Goal: Transaction & Acquisition: Purchase product/service

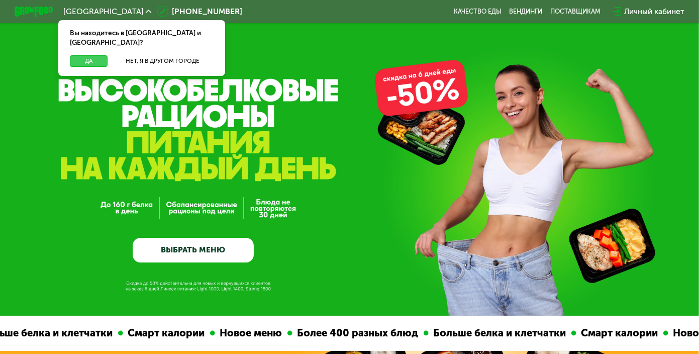
click at [87, 55] on button "Да" at bounding box center [89, 61] width 38 height 12
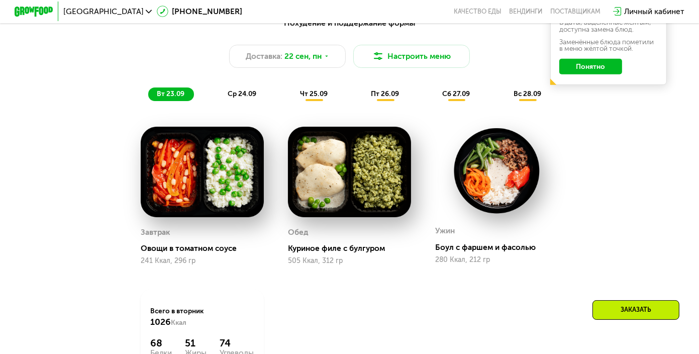
scroll to position [754, 0]
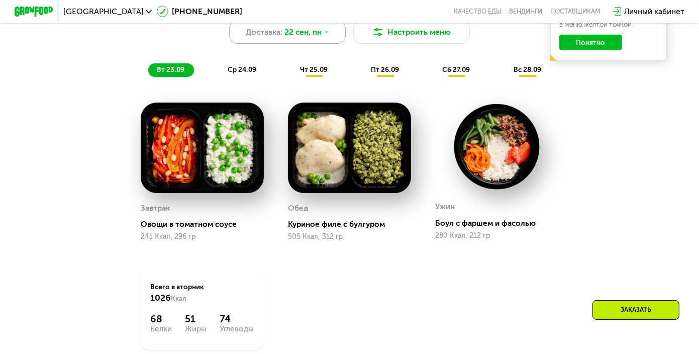
click at [329, 35] on icon at bounding box center [327, 32] width 6 height 6
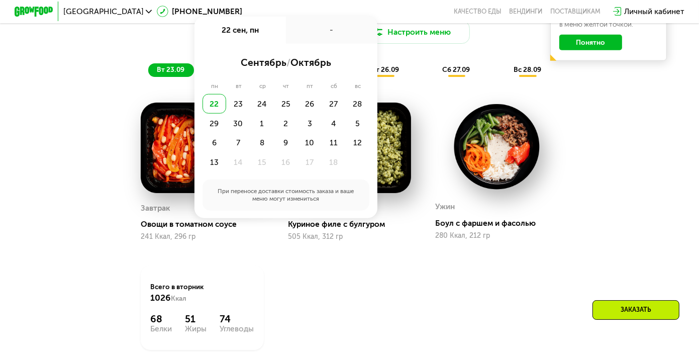
click at [101, 88] on div "Похудение и поддержание формы Доставка: [DATE] сен, пн - сентябрь / октябрь пн …" at bounding box center [349, 188] width 598 height 403
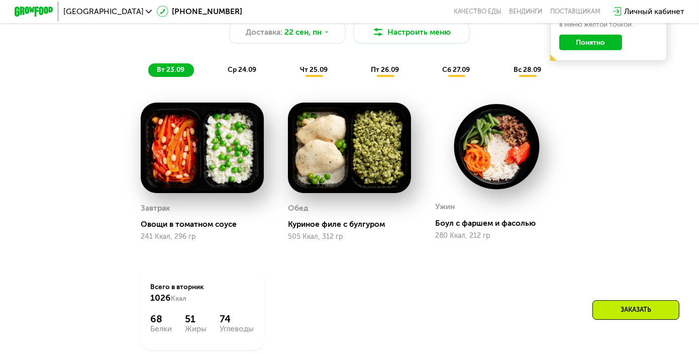
click at [233, 72] on span "ср 24.09" at bounding box center [242, 69] width 29 height 9
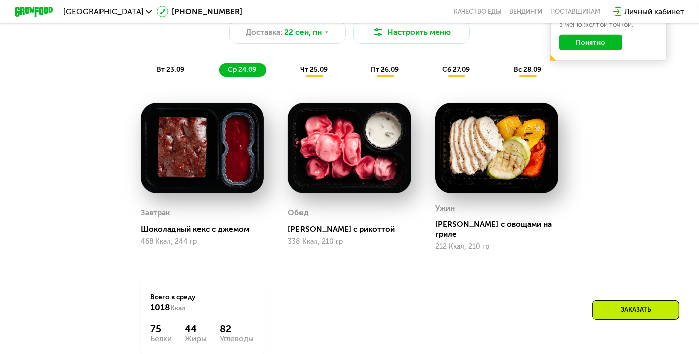
click at [157, 68] on div "вт 23.09" at bounding box center [171, 70] width 46 height 14
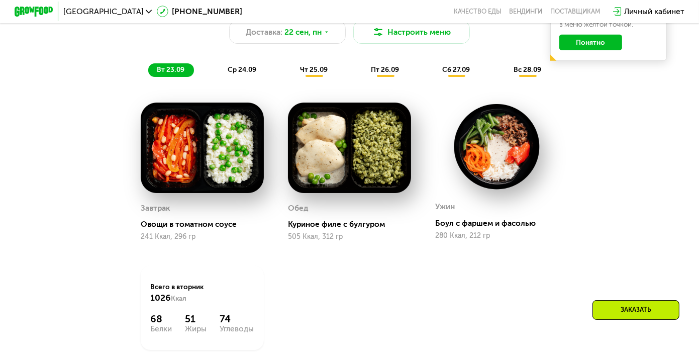
click at [313, 71] on span "чт 25.09" at bounding box center [314, 69] width 28 height 9
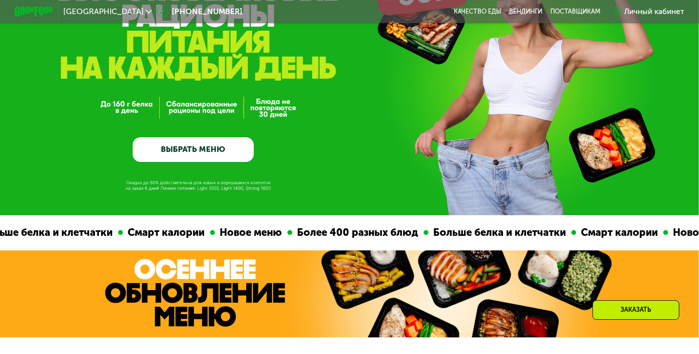
scroll to position [101, 0]
click at [180, 149] on link "ВЫБРАТЬ МЕНЮ" at bounding box center [193, 149] width 121 height 24
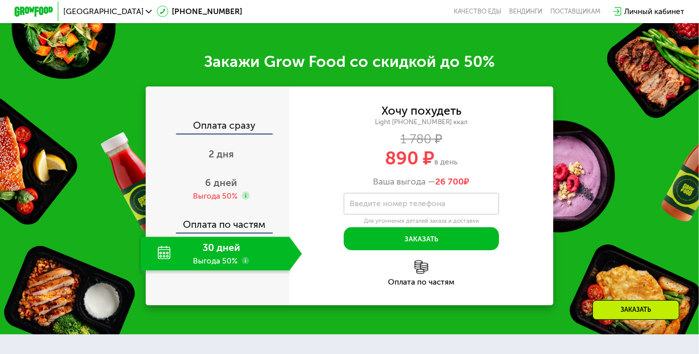
scroll to position [1174, 0]
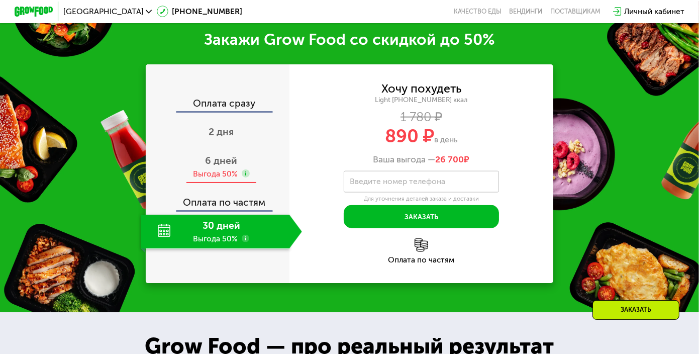
click at [221, 166] on span "6 дней" at bounding box center [221, 161] width 32 height 12
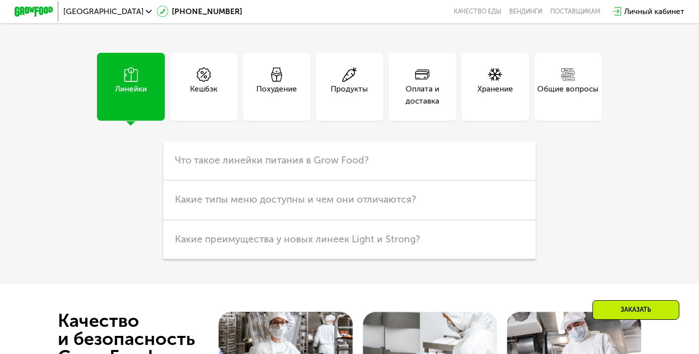
scroll to position [2581, 0]
click at [412, 106] on div "Оплата и доставка" at bounding box center [422, 93] width 68 height 23
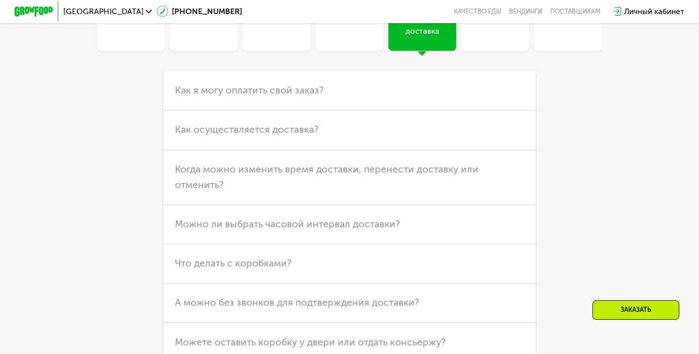
scroll to position [2732, 0]
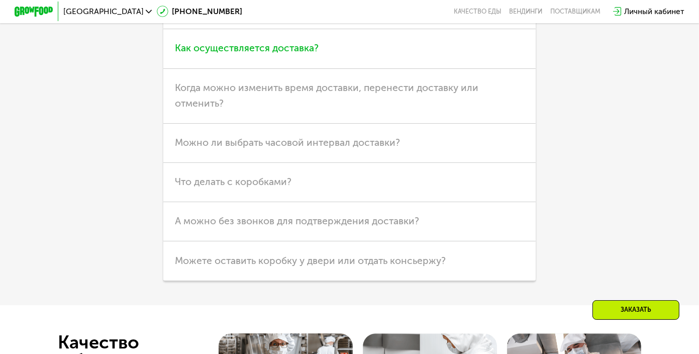
click at [426, 68] on h3 "Как осуществляется доставка?" at bounding box center [349, 48] width 373 height 39
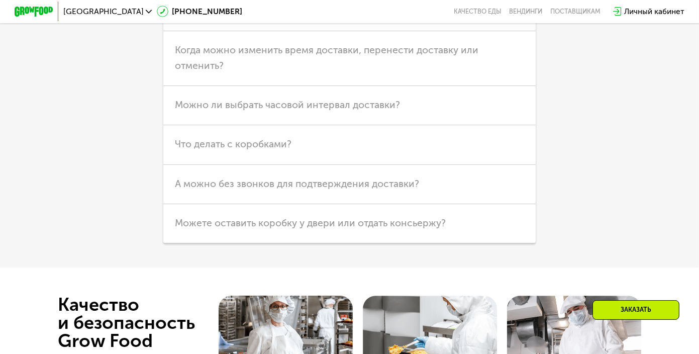
scroll to position [2983, 0]
click at [426, 71] on span "Когда можно изменить время доставки, перенести доставку или отменить?" at bounding box center [327, 57] width 304 height 27
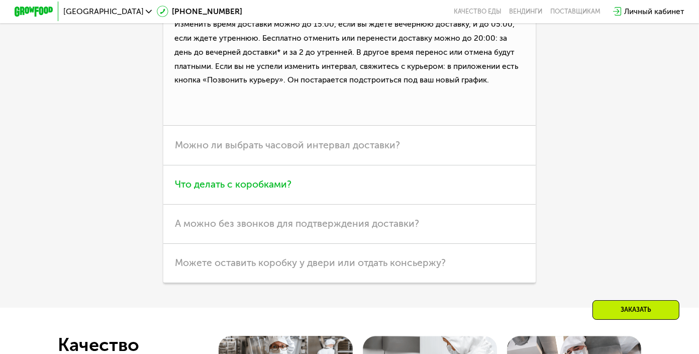
scroll to position [2832, 0]
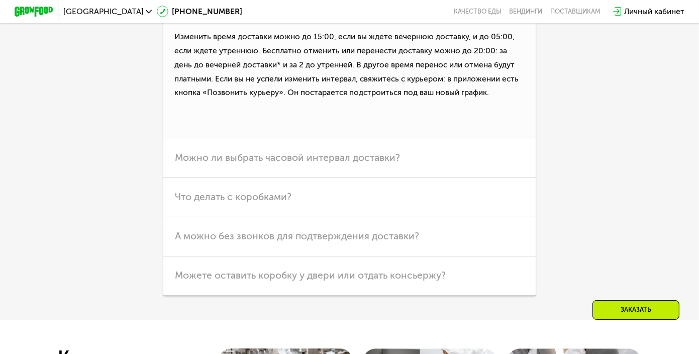
click at [137, 211] on div "Линейки Кешбэк Похудение Продукты Оплата и доставка Хранение Общие вопросы Что …" at bounding box center [350, 48] width 544 height 495
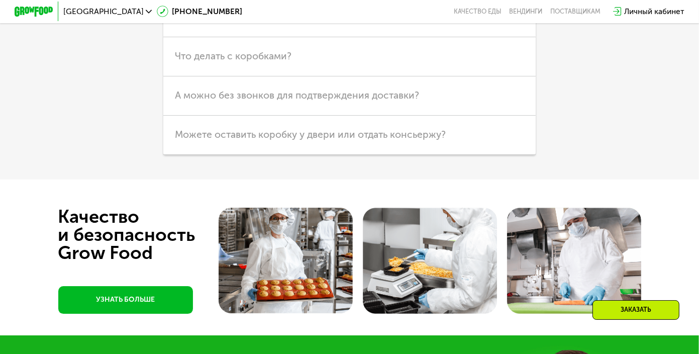
scroll to position [2983, 0]
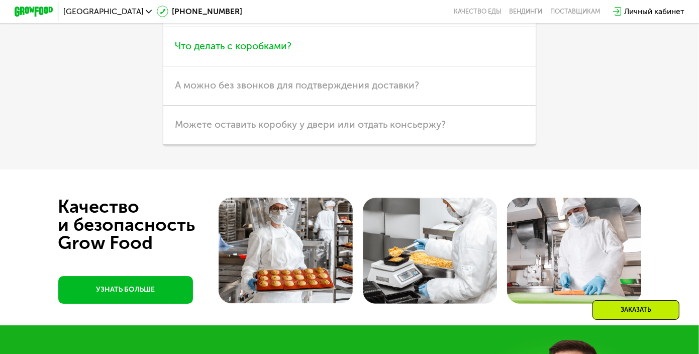
click at [301, 66] on h3 "Что делать с коробками?" at bounding box center [349, 46] width 373 height 39
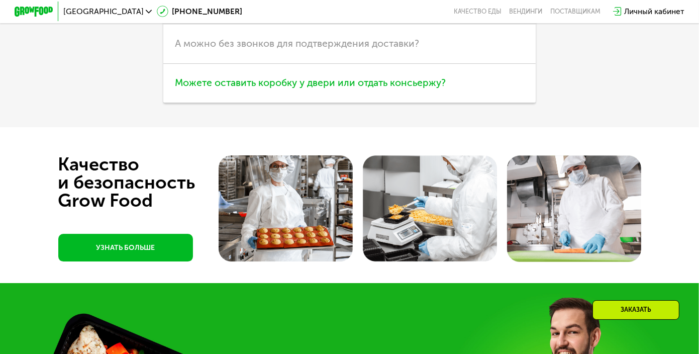
click at [175, 88] on span "Можете оставить коробку у двери или отдать консьержу?" at bounding box center [310, 83] width 271 height 12
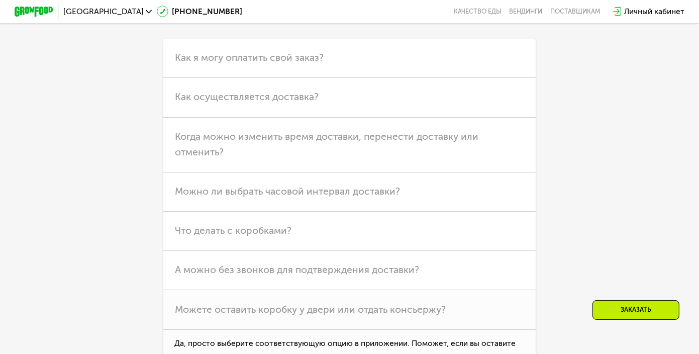
scroll to position [2682, 0]
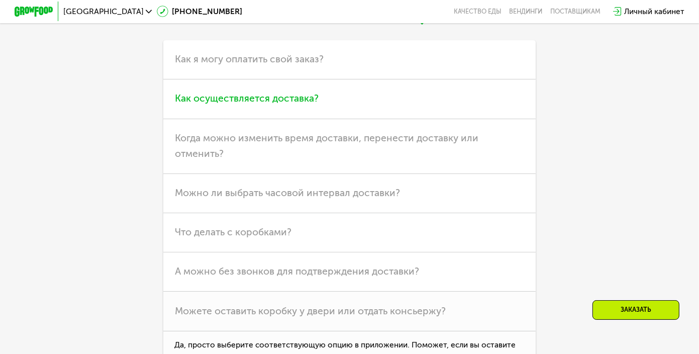
click at [184, 104] on span "Как осуществляется доставка?" at bounding box center [247, 98] width 144 height 12
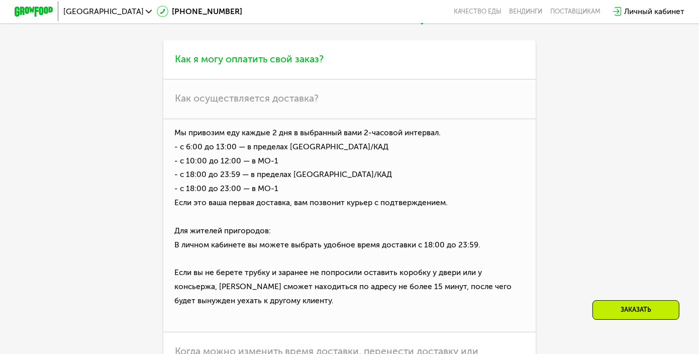
click at [179, 65] on span "Как я могу оплатить свой заказ?" at bounding box center [249, 59] width 149 height 12
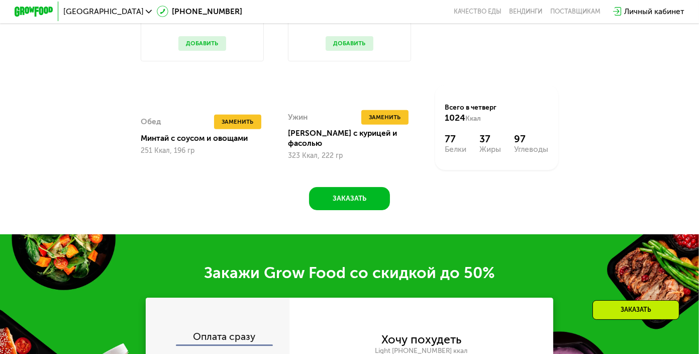
scroll to position [1073, 0]
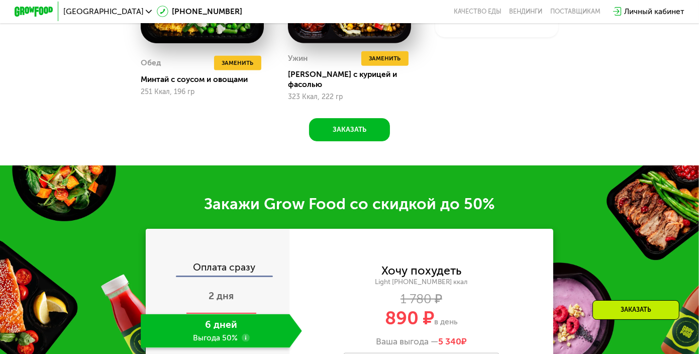
click at [226, 291] on span "2 дня" at bounding box center [221, 296] width 25 height 12
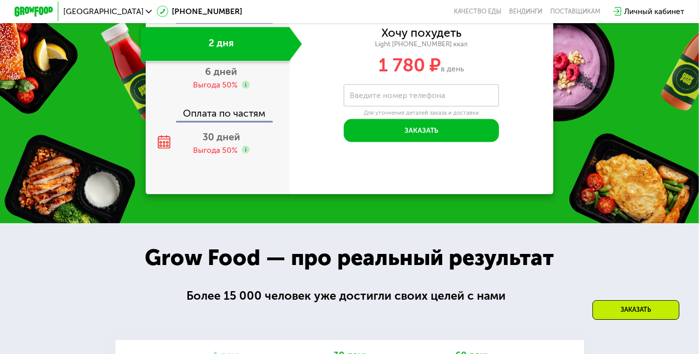
scroll to position [1122, 0]
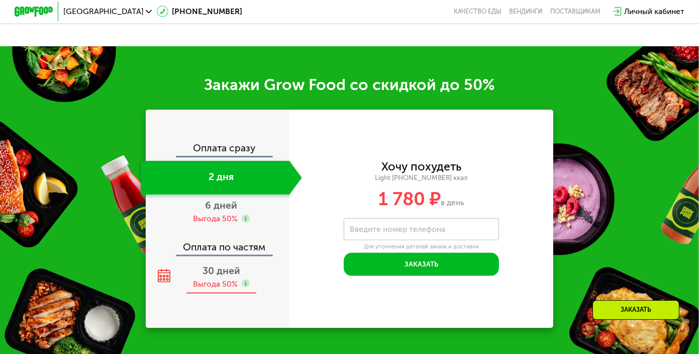
click at [228, 289] on div "Выгода 50%" at bounding box center [215, 283] width 45 height 11
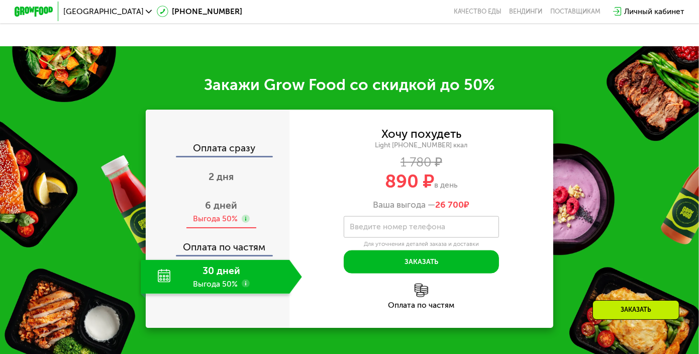
click at [226, 224] on div "Выгода 50%" at bounding box center [215, 218] width 45 height 11
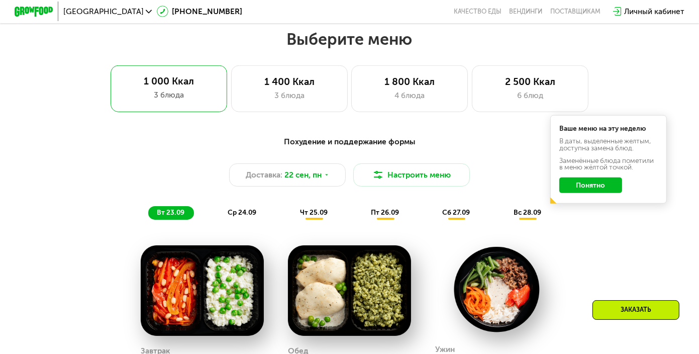
scroll to position [619, 0]
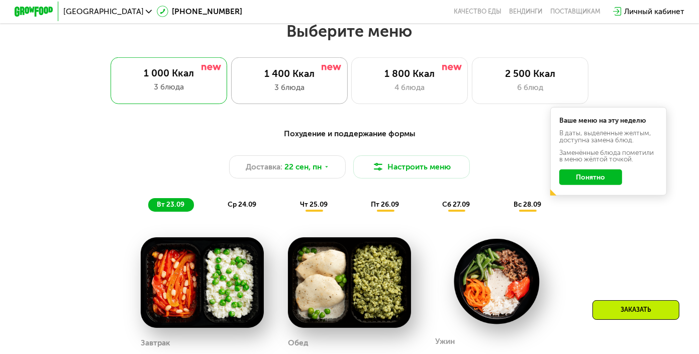
click at [295, 79] on div "1 400 Ккал" at bounding box center [289, 74] width 96 height 12
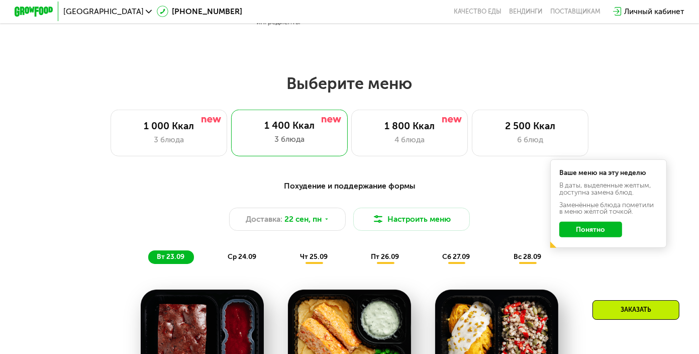
scroll to position [519, 0]
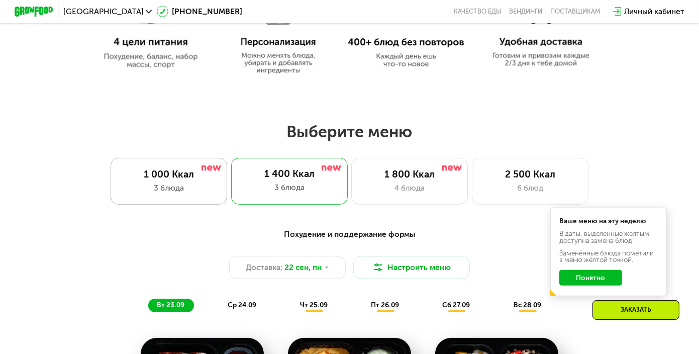
click at [160, 175] on div "1 000 Ккал" at bounding box center [169, 174] width 96 height 12
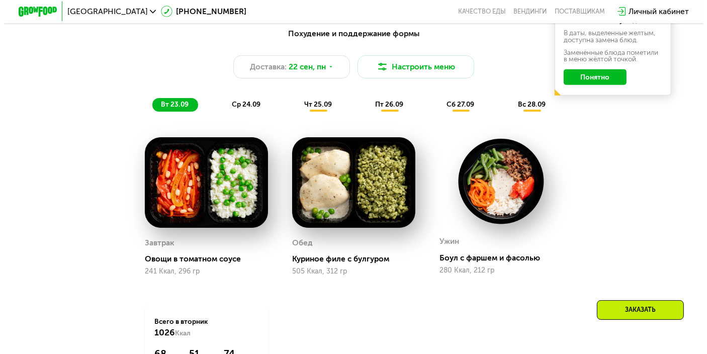
scroll to position [720, 0]
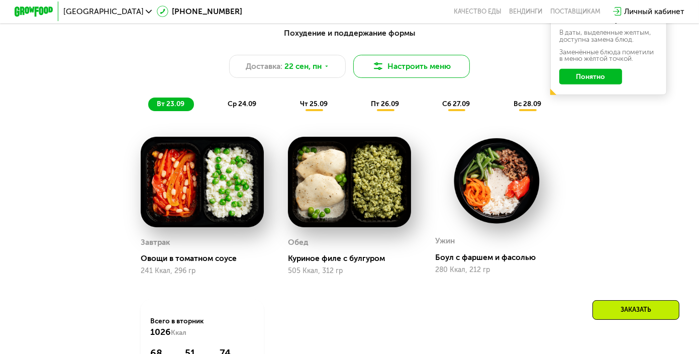
click at [391, 70] on button "Настроить меню" at bounding box center [411, 66] width 117 height 23
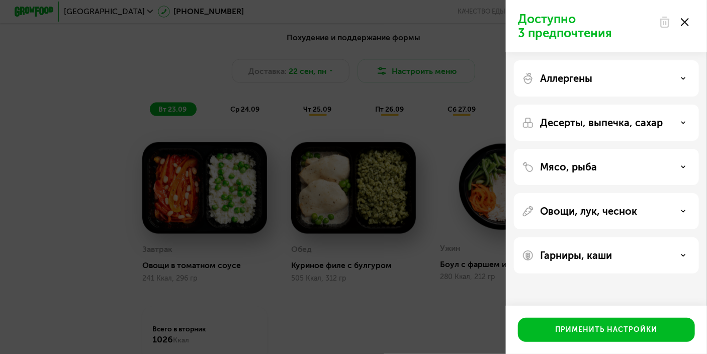
click at [683, 118] on div "Десерты, выпечка, сахар" at bounding box center [606, 123] width 169 height 12
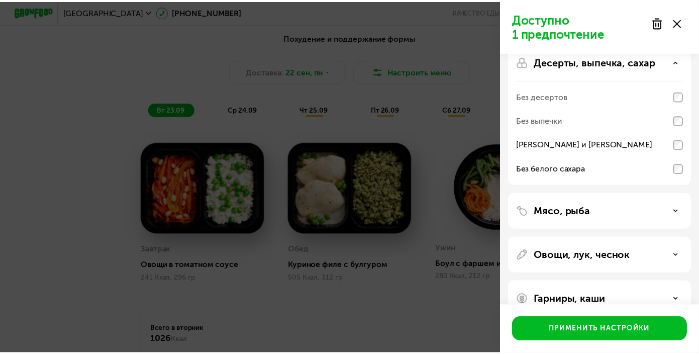
scroll to position [82, 0]
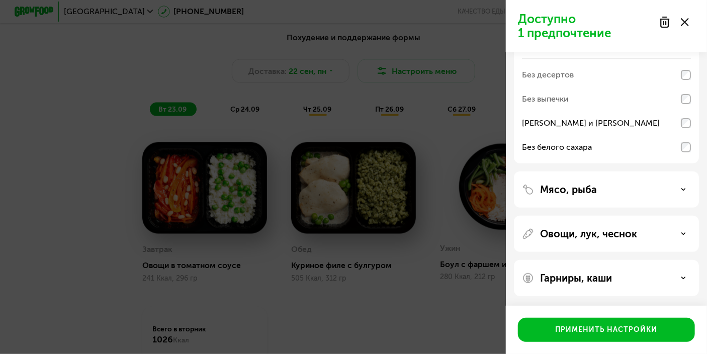
click at [683, 277] on use at bounding box center [683, 278] width 4 height 2
click at [681, 279] on icon at bounding box center [682, 277] width 5 height 5
click at [684, 277] on use at bounding box center [683, 278] width 4 height 2
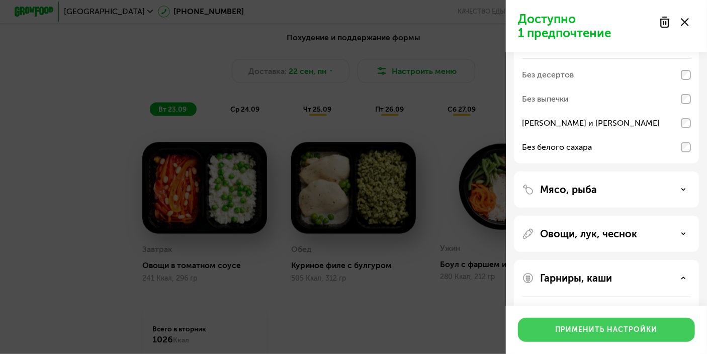
click at [647, 326] on div "Применить настройки" at bounding box center [606, 330] width 102 height 10
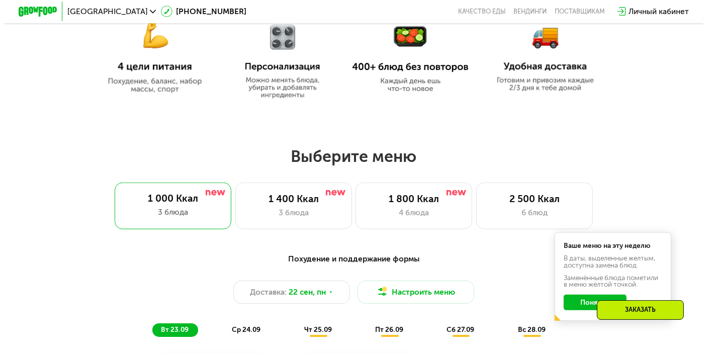
scroll to position [569, 0]
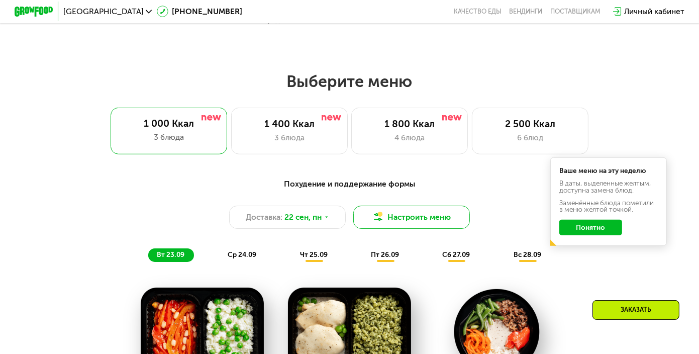
click at [428, 222] on button "Настроить меню" at bounding box center [411, 217] width 117 height 23
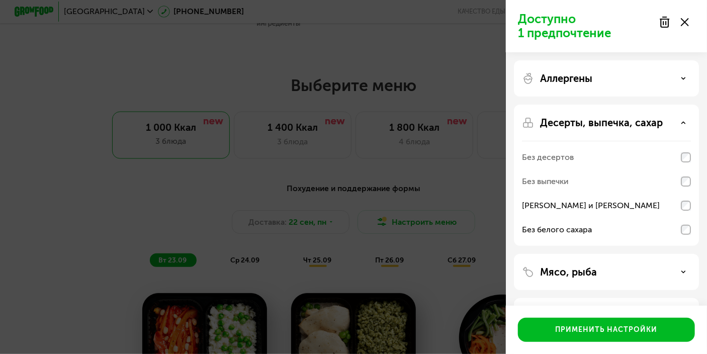
click at [681, 122] on icon at bounding box center [682, 122] width 5 height 5
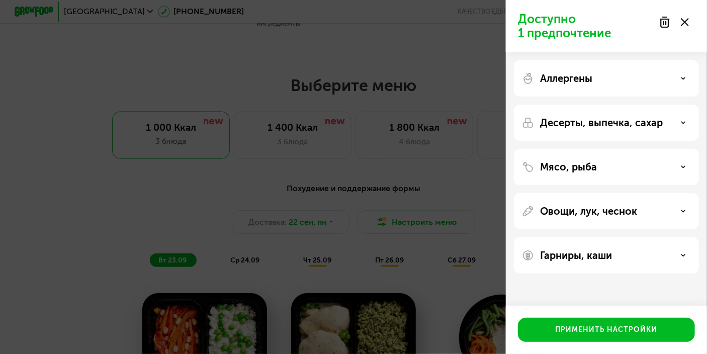
click at [682, 256] on use at bounding box center [683, 255] width 4 height 2
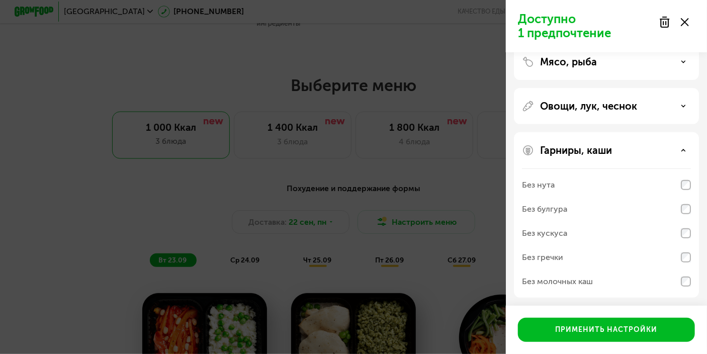
scroll to position [107, 0]
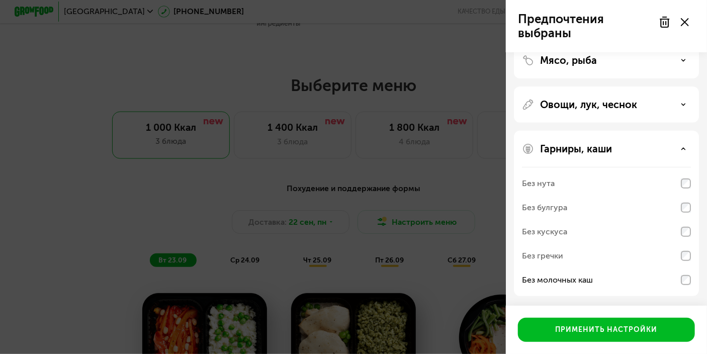
click at [684, 102] on icon at bounding box center [682, 104] width 5 height 5
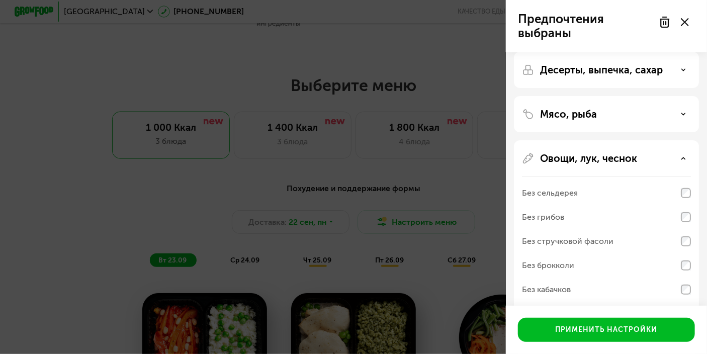
scroll to position [33, 0]
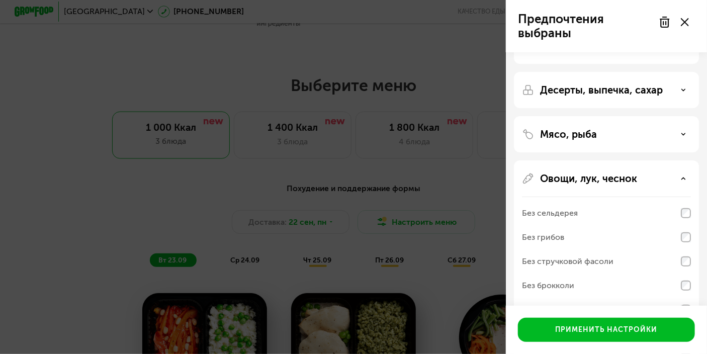
click at [680, 134] on div "Мясо, рыба" at bounding box center [606, 134] width 169 height 12
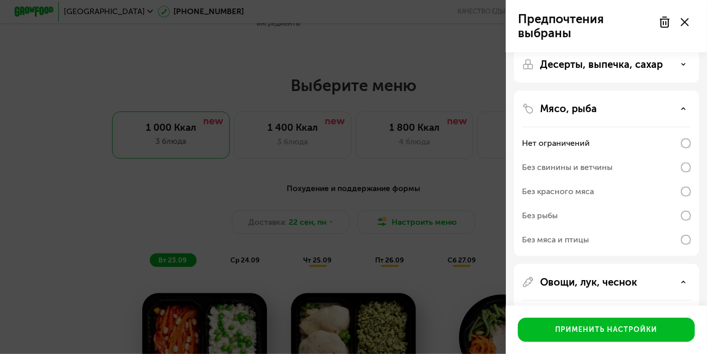
scroll to position [83, 0]
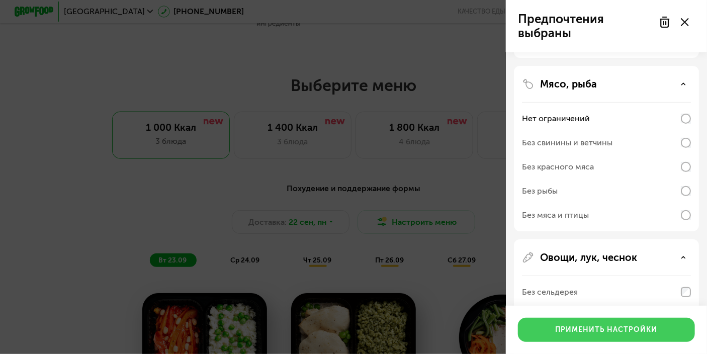
click at [612, 326] on div "Применить настройки" at bounding box center [606, 330] width 102 height 10
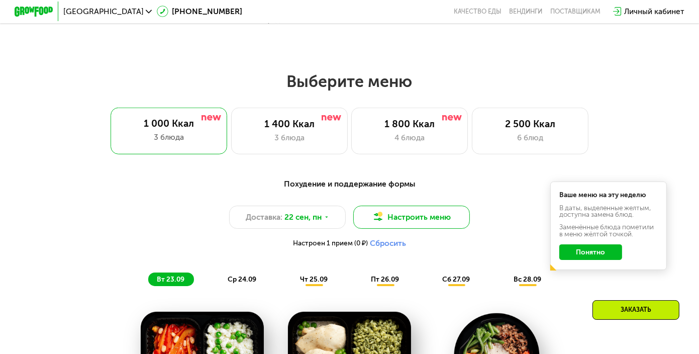
click at [429, 220] on button "Настроить меню" at bounding box center [411, 217] width 117 height 23
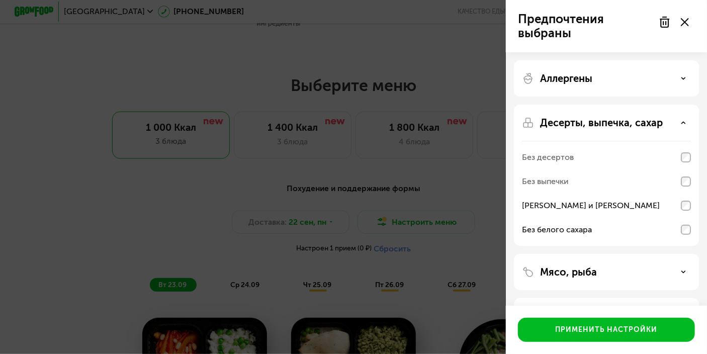
click at [684, 121] on icon at bounding box center [682, 122] width 5 height 5
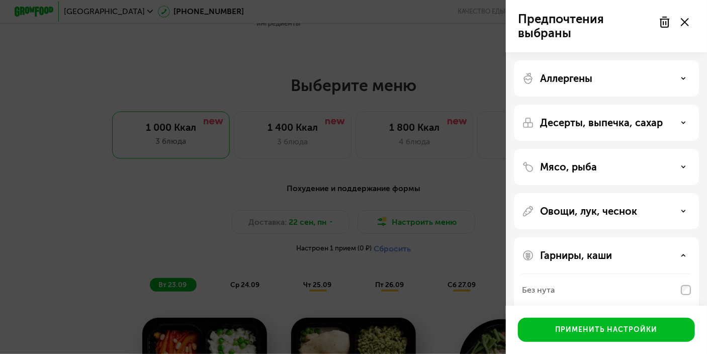
click at [682, 256] on icon at bounding box center [682, 255] width 5 height 5
click at [682, 253] on icon at bounding box center [682, 255] width 5 height 5
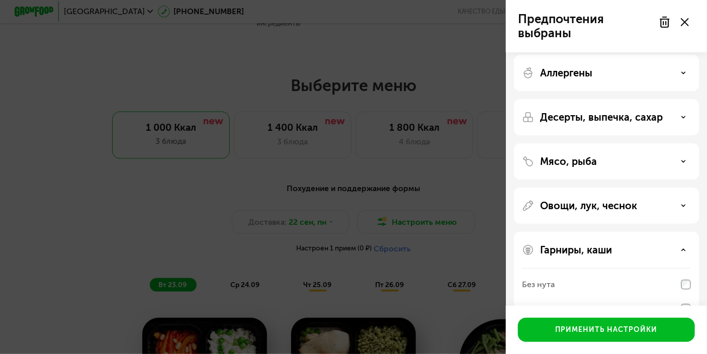
scroll to position [0, 0]
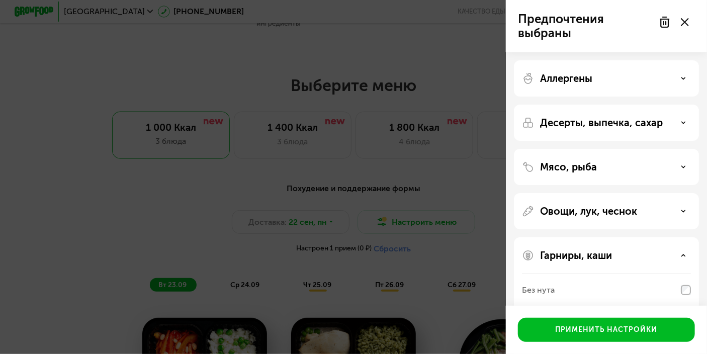
click at [682, 164] on div "Мясо, рыба" at bounding box center [606, 167] width 169 height 12
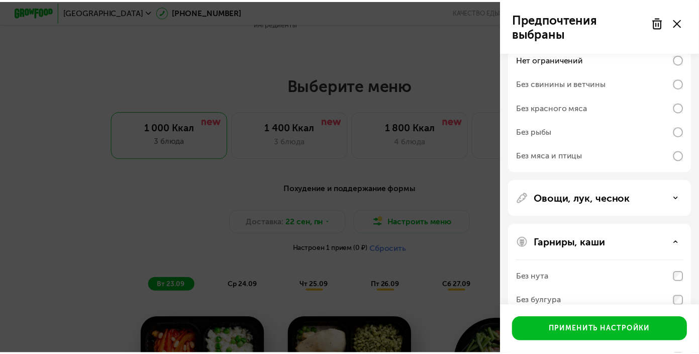
scroll to position [151, 0]
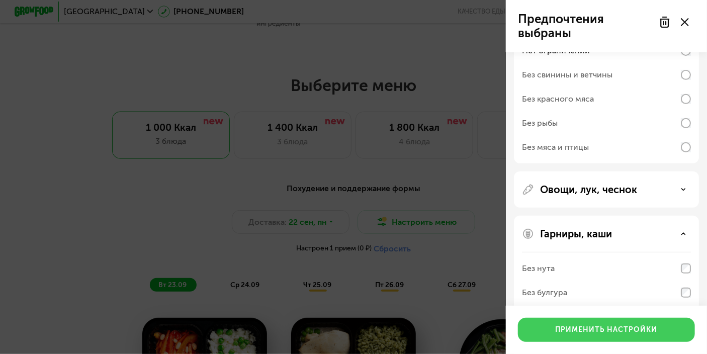
click at [593, 325] on div "Применить настройки" at bounding box center [606, 330] width 102 height 10
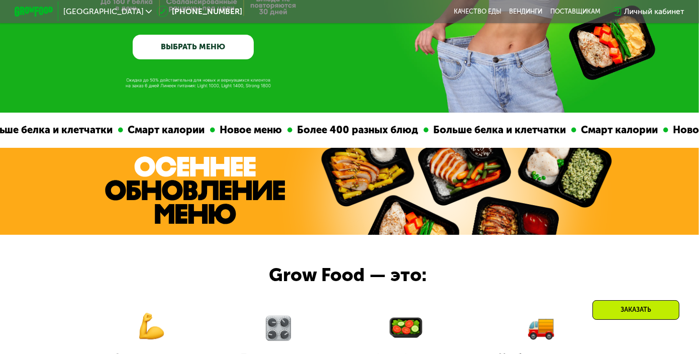
scroll to position [267, 0]
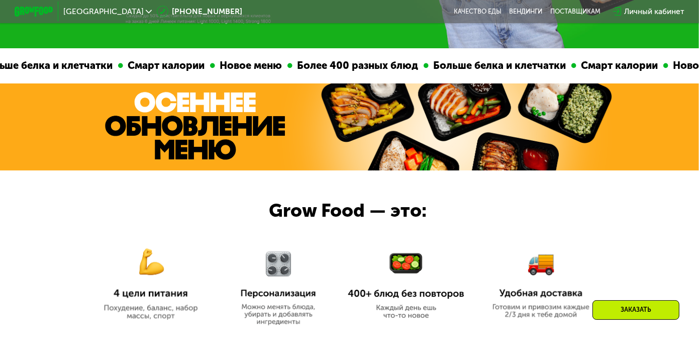
click at [631, 309] on div "Заказать" at bounding box center [636, 310] width 87 height 20
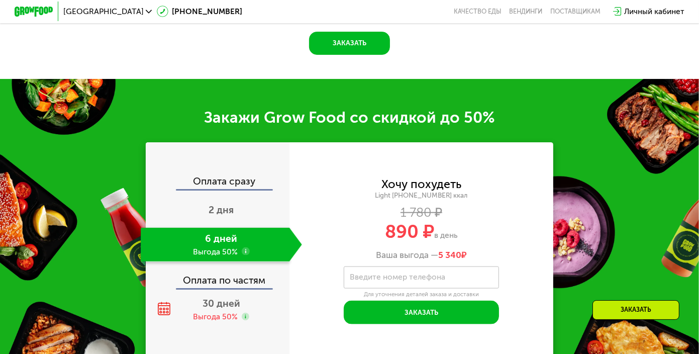
scroll to position [1202, 0]
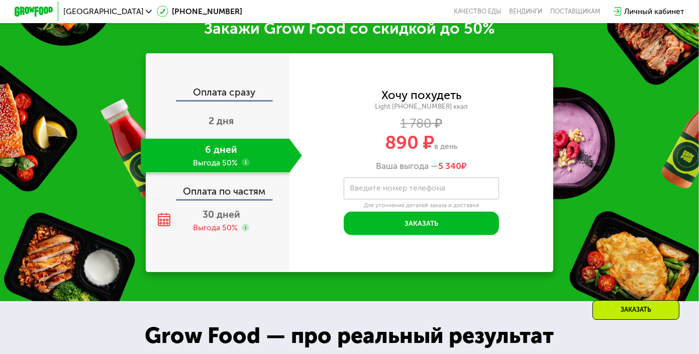
click at [370, 191] on label "Введите номер телефона" at bounding box center [397, 188] width 95 height 6
click at [370, 199] on input "Введите номер телефона" at bounding box center [421, 188] width 155 height 22
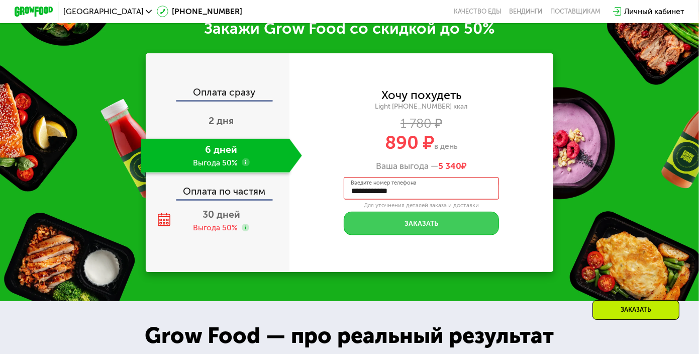
click at [426, 234] on button "Заказать" at bounding box center [421, 223] width 155 height 23
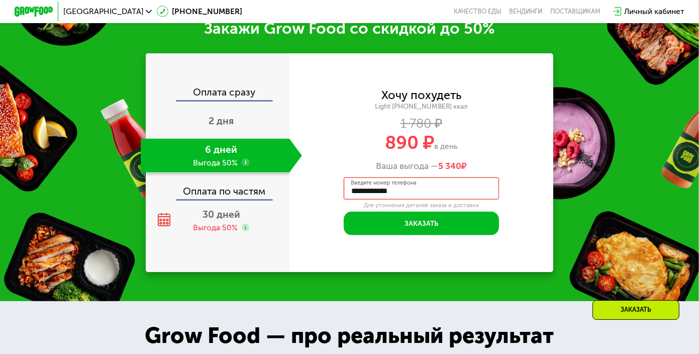
click at [413, 199] on input "**********" at bounding box center [421, 188] width 155 height 22
click at [412, 199] on input "**********" at bounding box center [421, 188] width 155 height 22
click at [429, 199] on input "**********" at bounding box center [421, 188] width 155 height 22
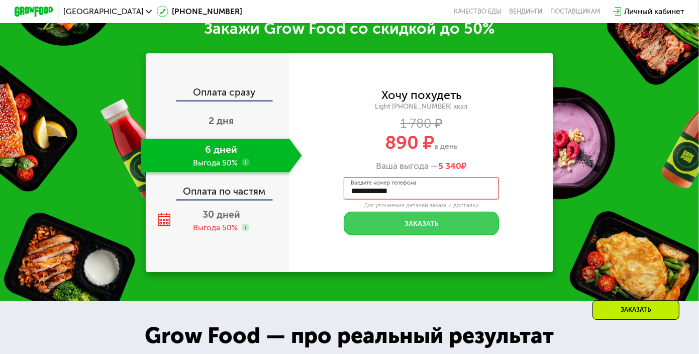
click at [476, 229] on button "Заказать" at bounding box center [421, 223] width 155 height 23
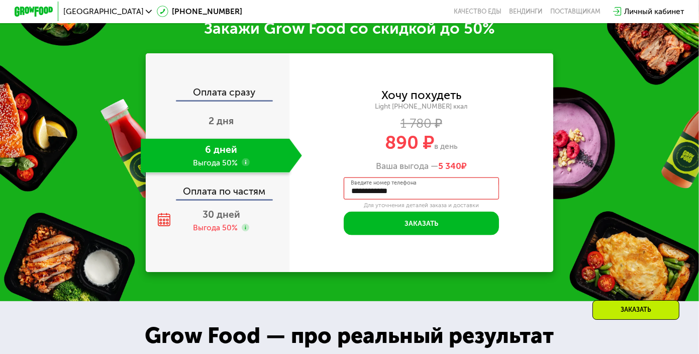
click at [357, 199] on input "**********" at bounding box center [421, 188] width 155 height 22
drag, startPoint x: 357, startPoint y: 205, endPoint x: 414, endPoint y: 198, distance: 57.7
click at [414, 198] on input "**********" at bounding box center [421, 188] width 155 height 22
paste input "tel"
click at [428, 199] on input "****" at bounding box center [421, 188] width 155 height 22
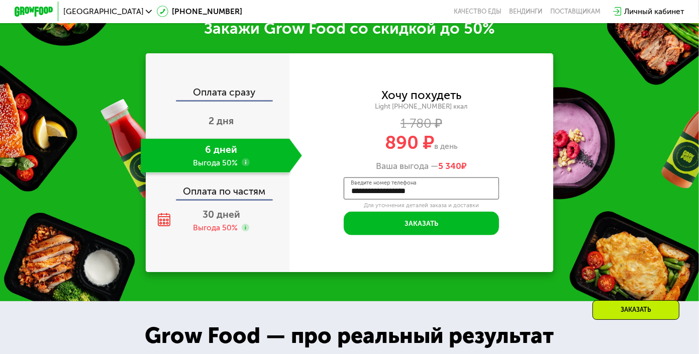
click at [428, 199] on input "**********" at bounding box center [421, 188] width 155 height 22
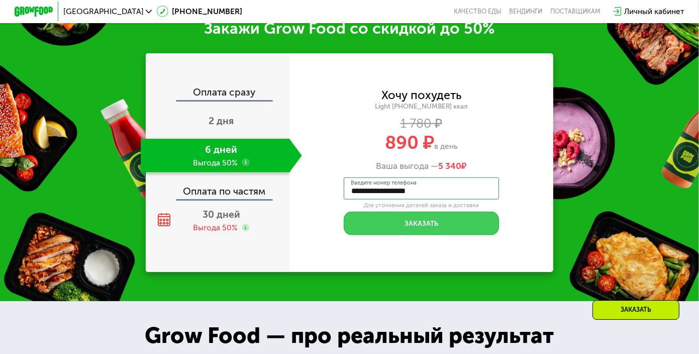
type input "**********"
click at [493, 235] on button "Заказать" at bounding box center [421, 223] width 155 height 23
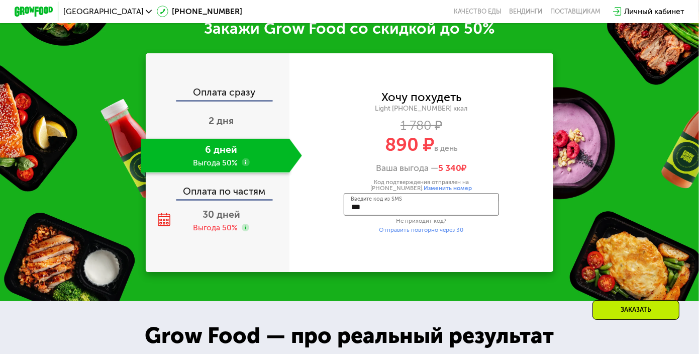
type input "****"
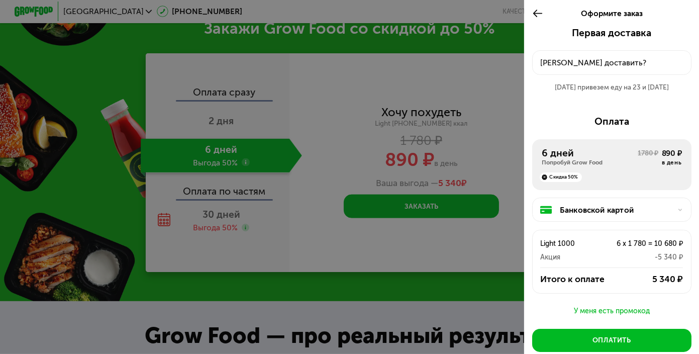
click at [426, 162] on div at bounding box center [349, 177] width 699 height 354
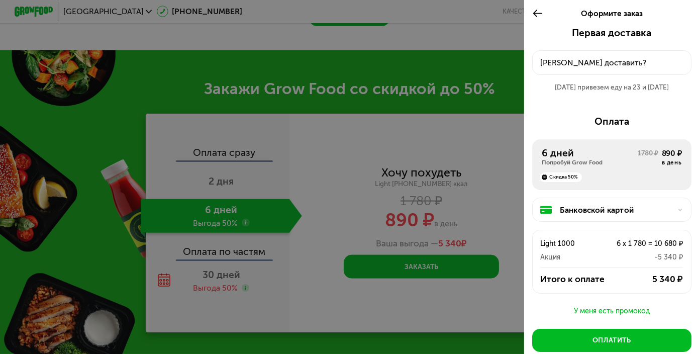
scroll to position [1102, 0]
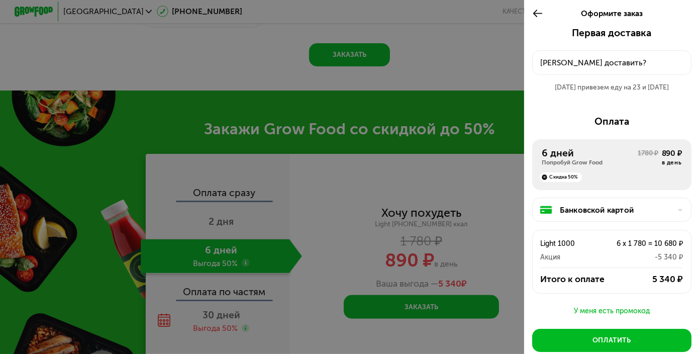
click at [645, 210] on div "Банковской картой" at bounding box center [616, 210] width 112 height 12
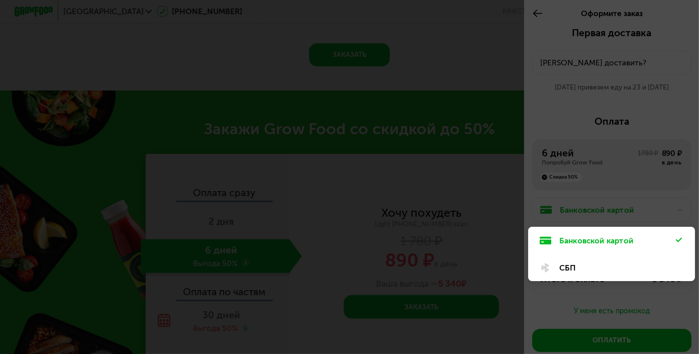
click at [645, 210] on div at bounding box center [349, 177] width 699 height 354
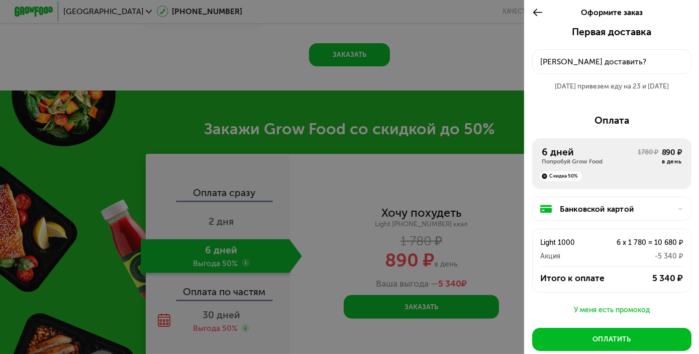
scroll to position [0, 0]
